Goal: Task Accomplishment & Management: Complete application form

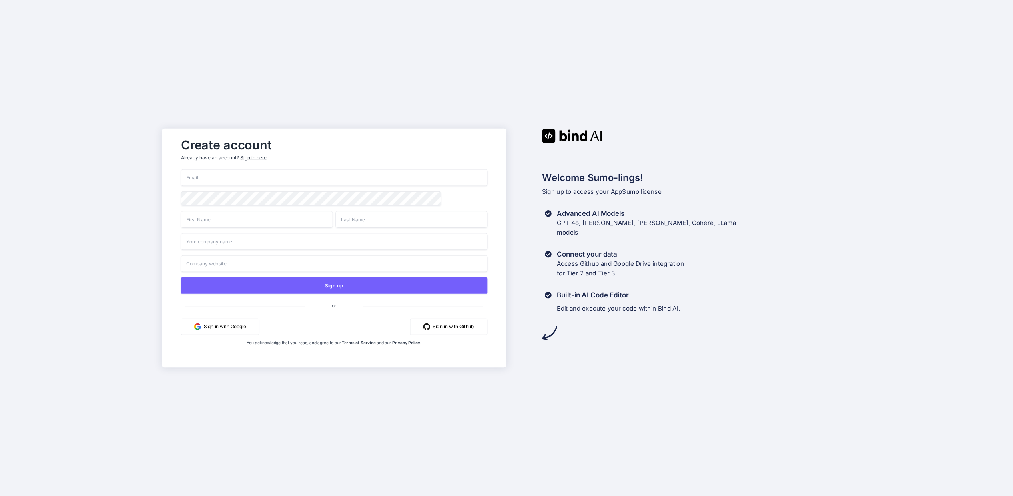
click at [230, 177] on input "email" at bounding box center [334, 177] width 306 height 17
type input "[EMAIL_ADDRESS][DOMAIN_NAME]"
click at [217, 223] on input "text" at bounding box center [257, 219] width 152 height 17
type input "Gerald"
type input "Walker"
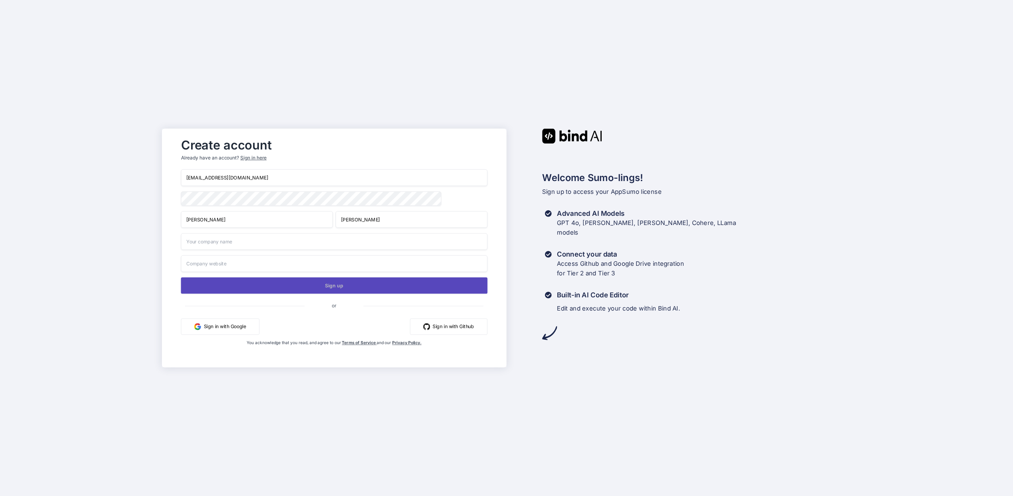
click at [304, 283] on button "Sign up" at bounding box center [334, 285] width 306 height 16
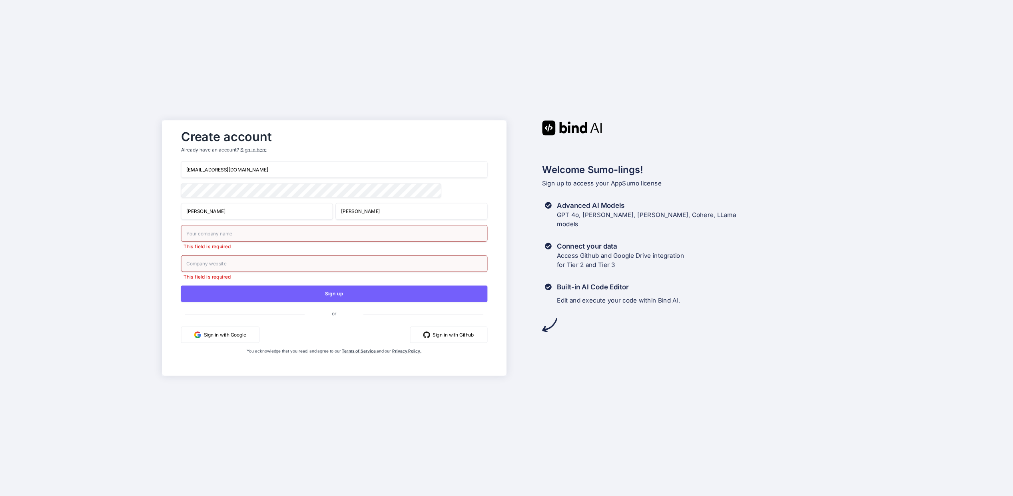
click at [228, 233] on input "text" at bounding box center [334, 233] width 306 height 17
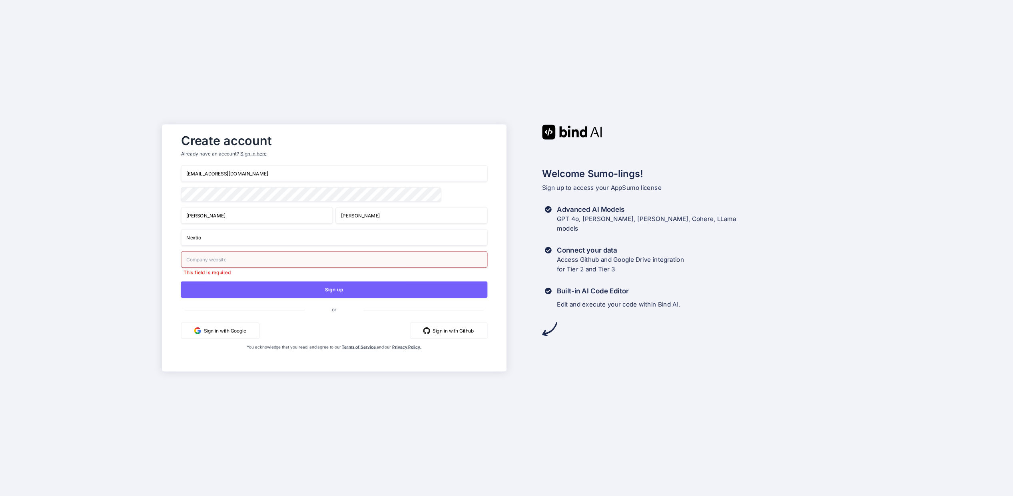
click at [219, 239] on input "Nextio" at bounding box center [334, 237] width 306 height 17
type input "Nextio Vision"
click at [223, 261] on input "text" at bounding box center [334, 259] width 306 height 17
click at [456, 262] on input "text" at bounding box center [334, 259] width 306 height 17
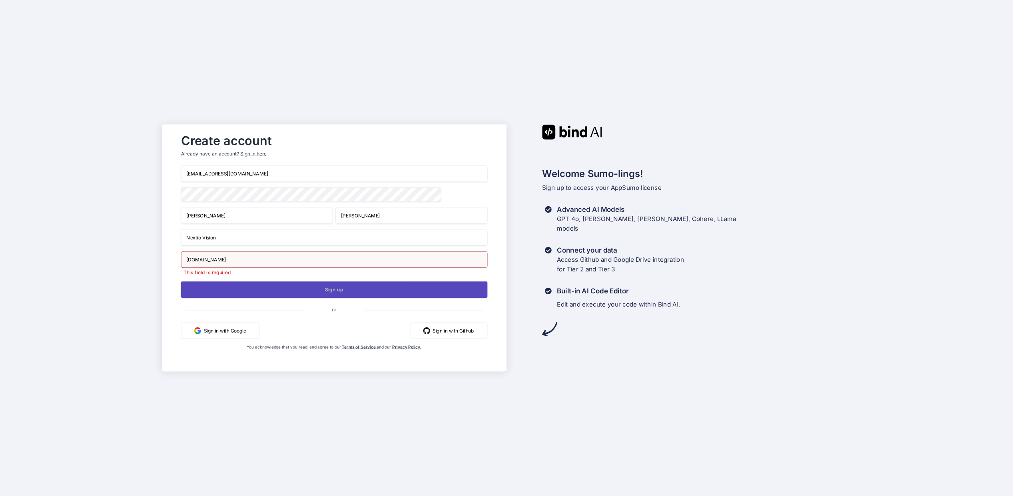
type input "nextiovision.com"
click at [293, 289] on button "Sign up" at bounding box center [334, 289] width 306 height 16
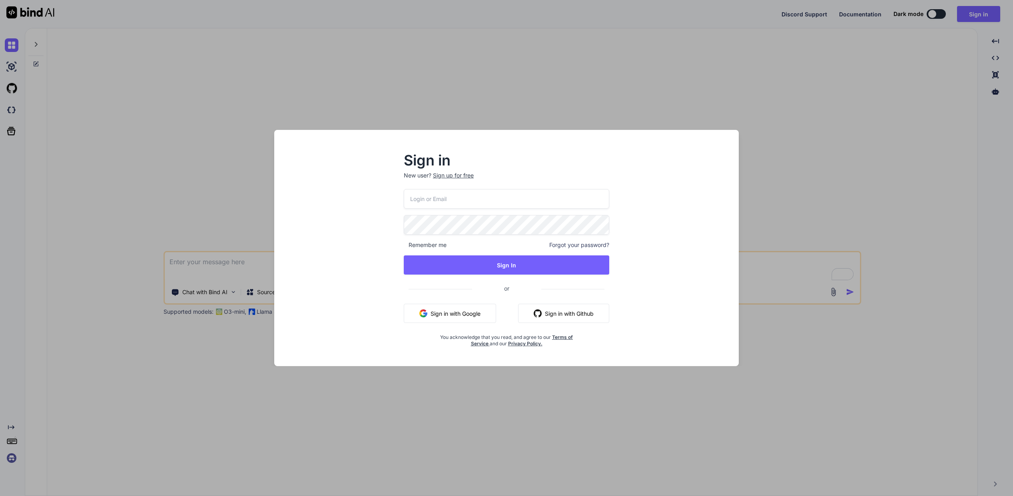
click at [455, 203] on input "email" at bounding box center [506, 199] width 205 height 20
type textarea "x"
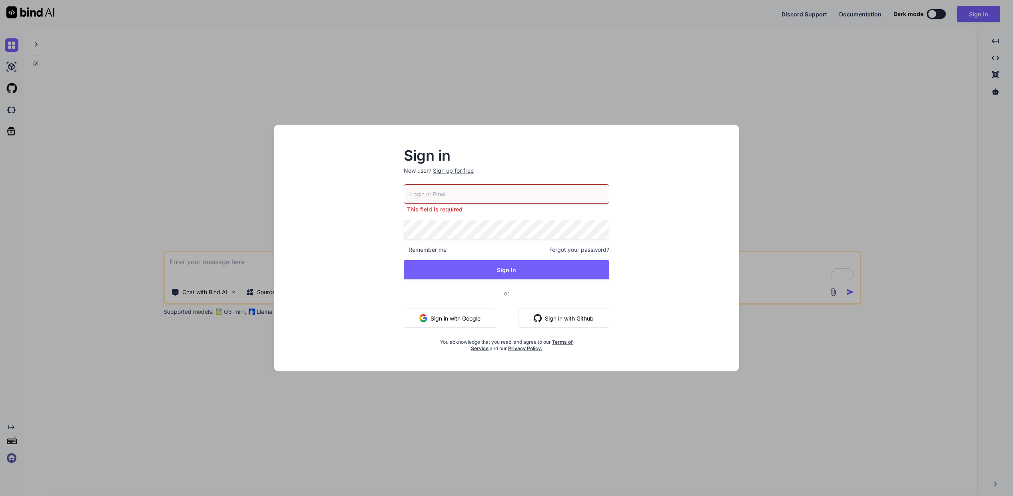
type input "[EMAIL_ADDRESS][DOMAIN_NAME]"
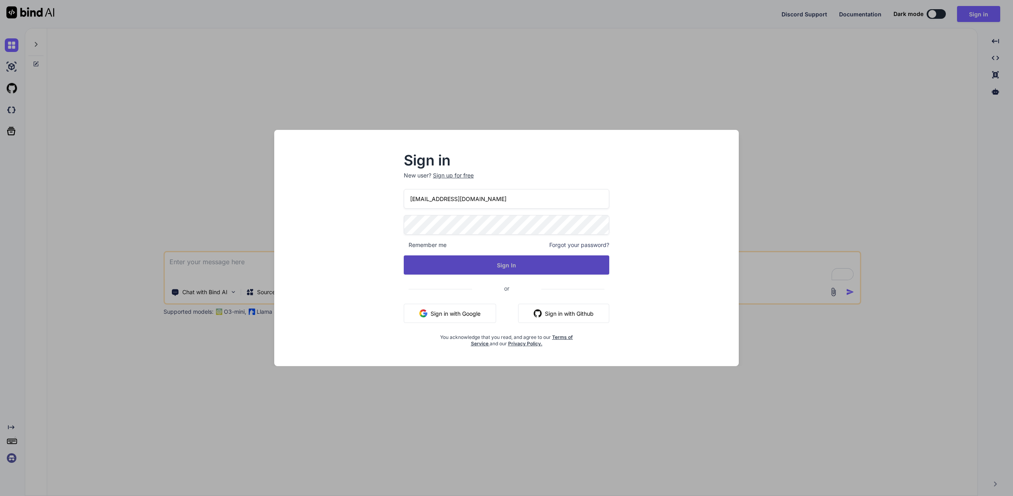
click at [450, 263] on button "Sign In" at bounding box center [506, 264] width 205 height 19
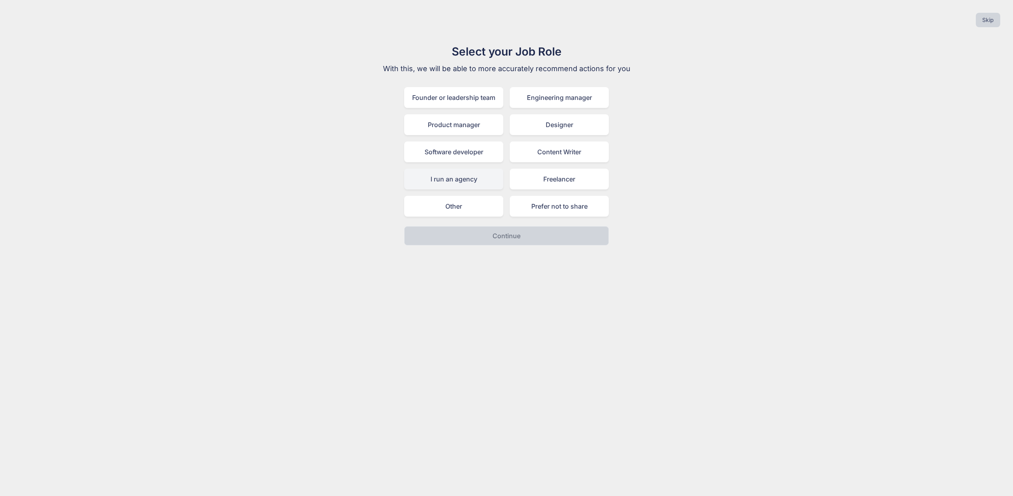
click at [452, 177] on div "I run an agency" at bounding box center [453, 179] width 99 height 21
click at [498, 237] on p "Continue" at bounding box center [506, 236] width 28 height 10
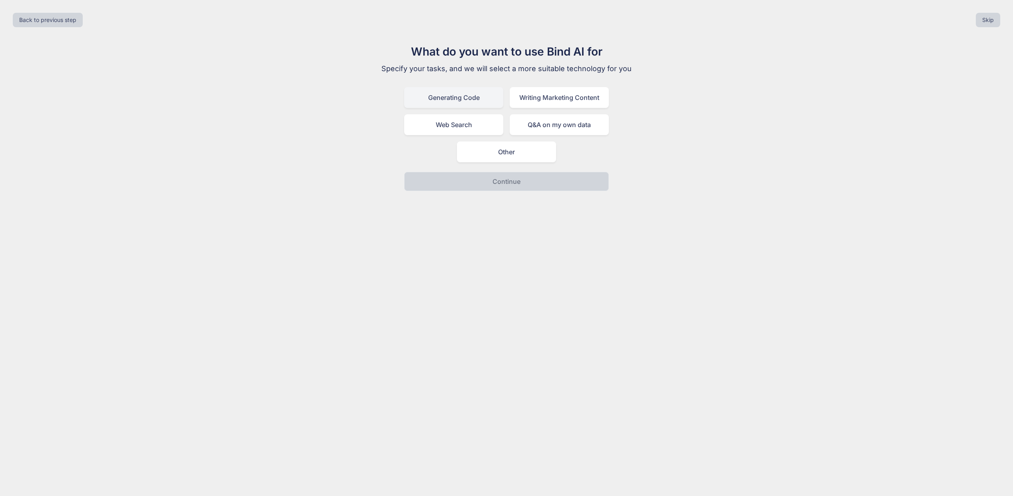
click at [442, 99] on div "Generating Code" at bounding box center [453, 97] width 99 height 21
click at [509, 183] on p "Continue" at bounding box center [506, 182] width 28 height 10
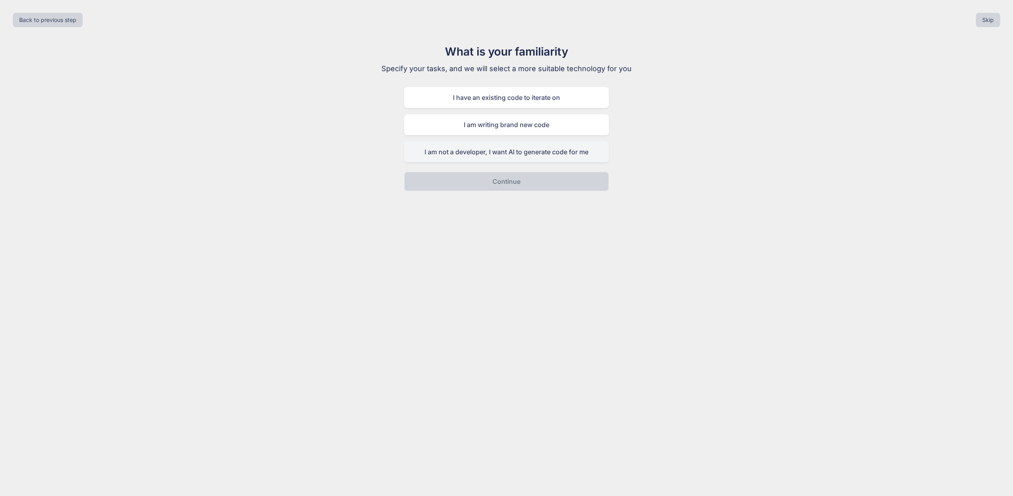
click at [518, 154] on div "I am not a developer, I want AI to generate code for me" at bounding box center [506, 151] width 205 height 21
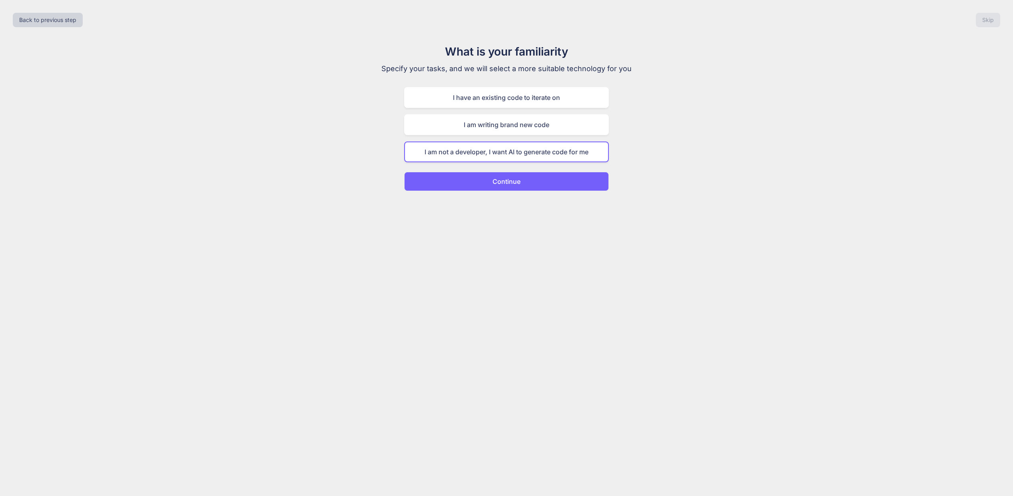
click at [506, 180] on p "Continue" at bounding box center [506, 182] width 28 height 10
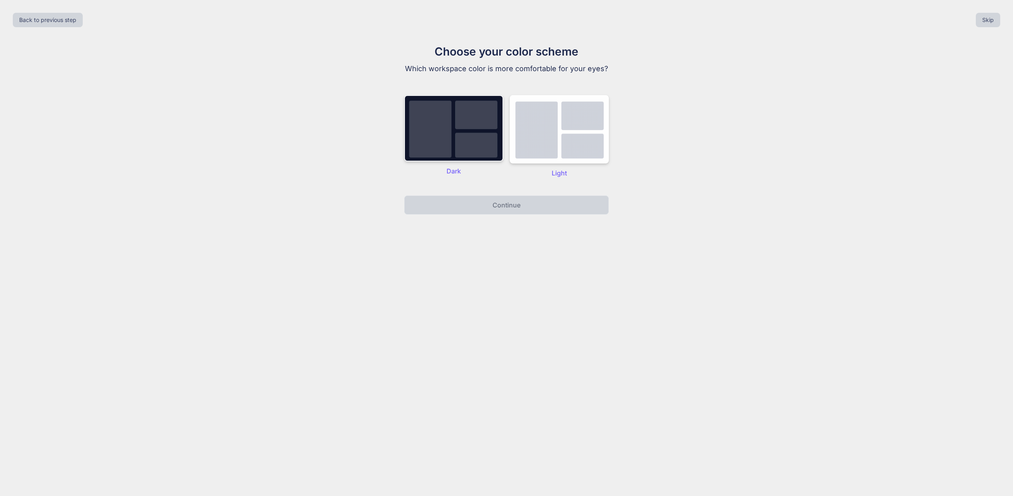
click at [462, 133] on img at bounding box center [453, 128] width 99 height 66
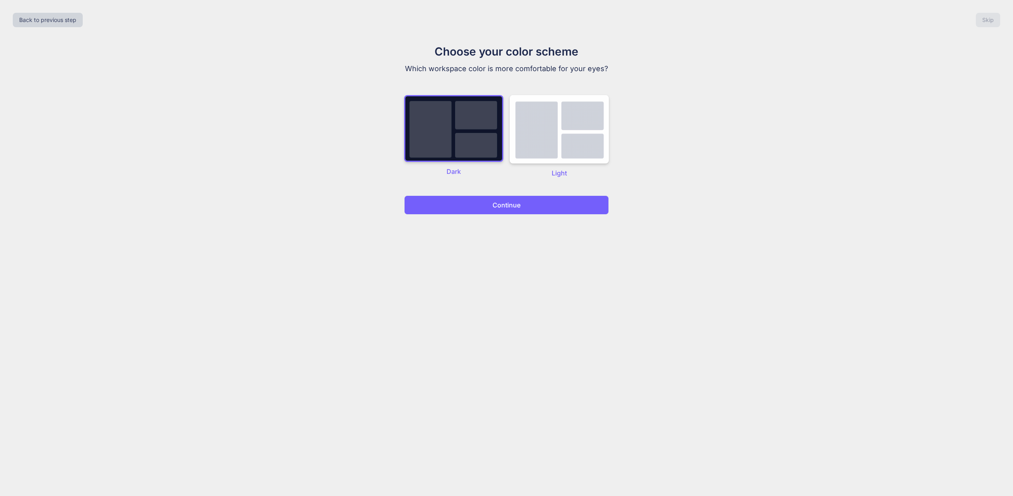
click at [524, 207] on button "Continue" at bounding box center [506, 204] width 205 height 19
click at [514, 205] on p "Continue" at bounding box center [506, 205] width 28 height 10
click at [501, 207] on p "Continue" at bounding box center [506, 205] width 28 height 10
click at [477, 203] on button "Continue" at bounding box center [506, 204] width 205 height 19
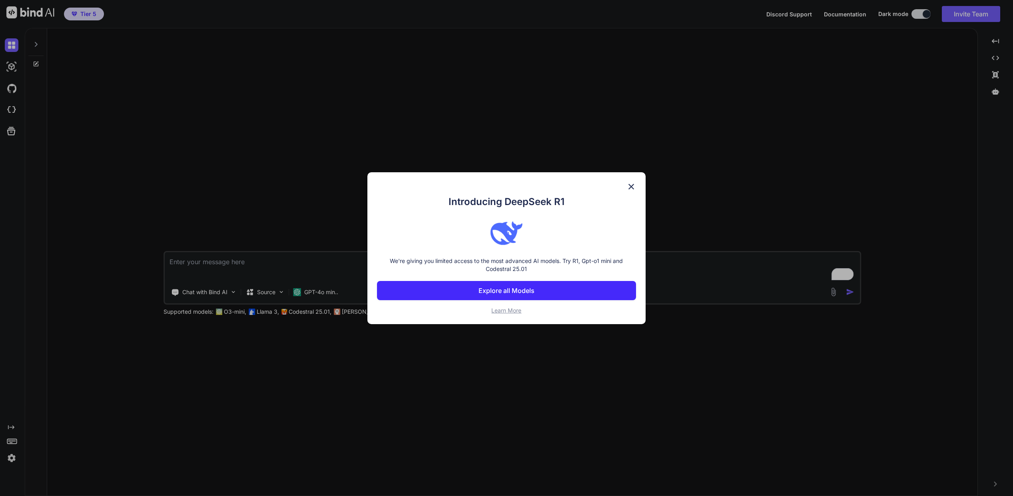
type textarea "x"
click at [537, 288] on button "Explore all Models" at bounding box center [506, 290] width 259 height 19
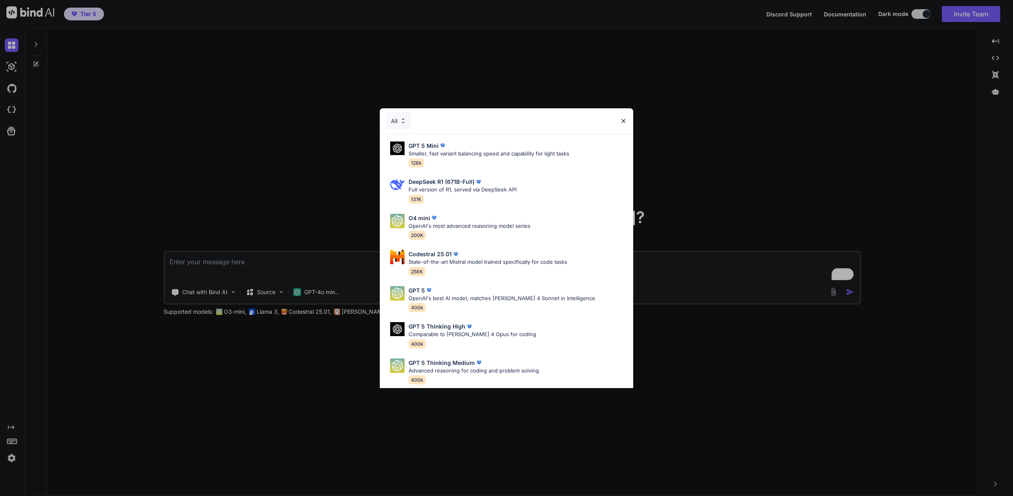
click at [623, 121] on img at bounding box center [623, 121] width 7 height 7
